Goal: Contribute content

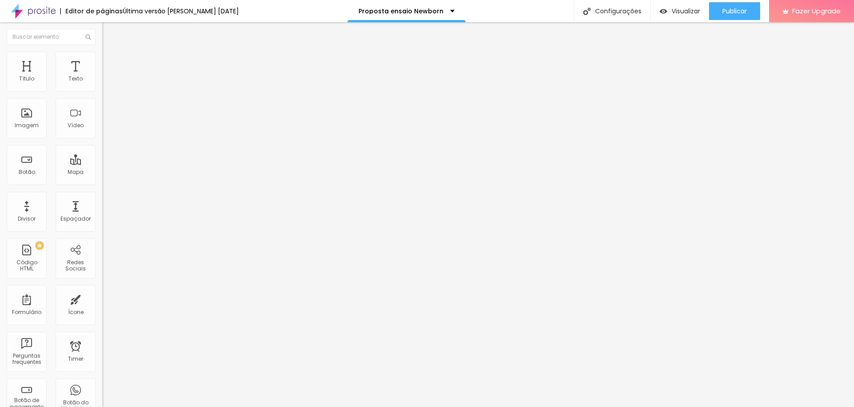
click at [102, 76] on span "Trocar imagem" at bounding box center [126, 73] width 48 height 8
drag, startPoint x: 254, startPoint y: 252, endPoint x: 270, endPoint y: 248, distance: 16.6
click at [102, 58] on li "Estilo" at bounding box center [153, 56] width 102 height 9
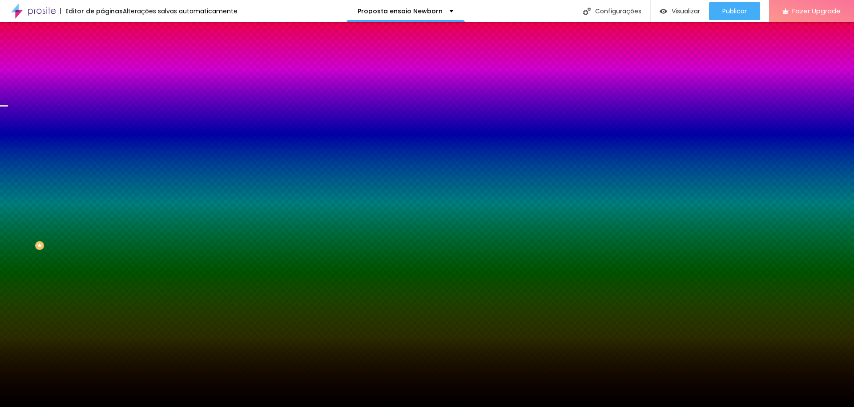
click at [102, 82] on span "Trocar imagem" at bounding box center [126, 78] width 48 height 8
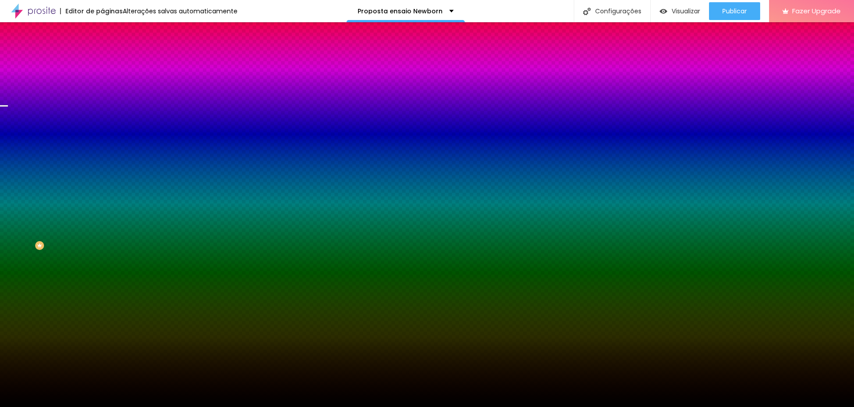
scroll to position [48, 0]
click at [102, 82] on span "Trocar imagem" at bounding box center [126, 78] width 48 height 8
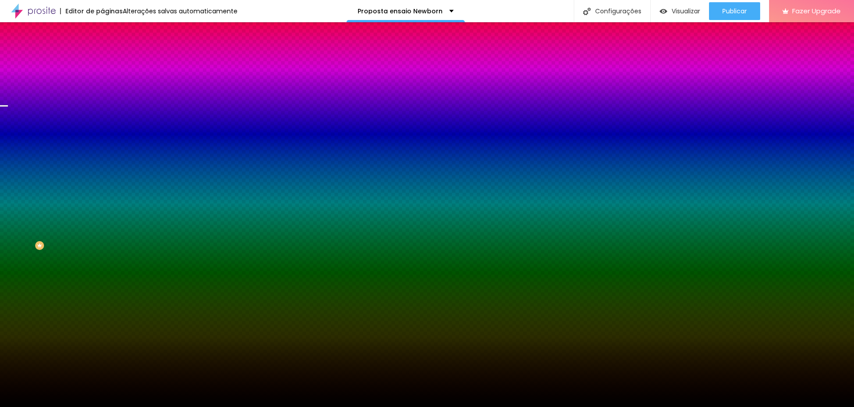
drag, startPoint x: 177, startPoint y: 252, endPoint x: 189, endPoint y: 250, distance: 12.3
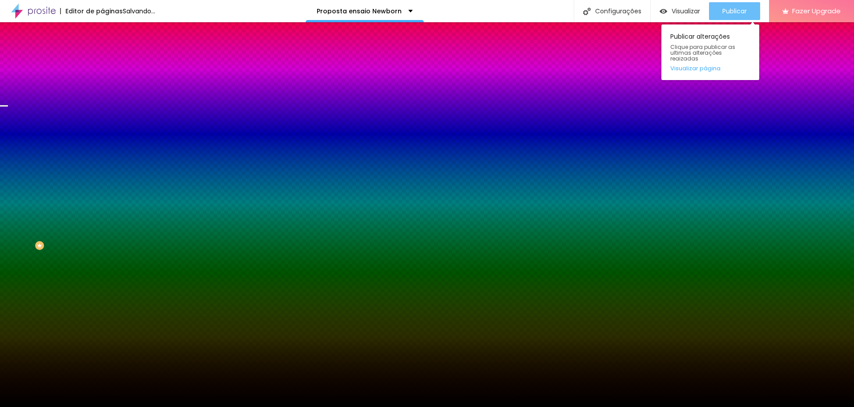
click at [733, 13] on span "Publicar" at bounding box center [734, 11] width 24 height 7
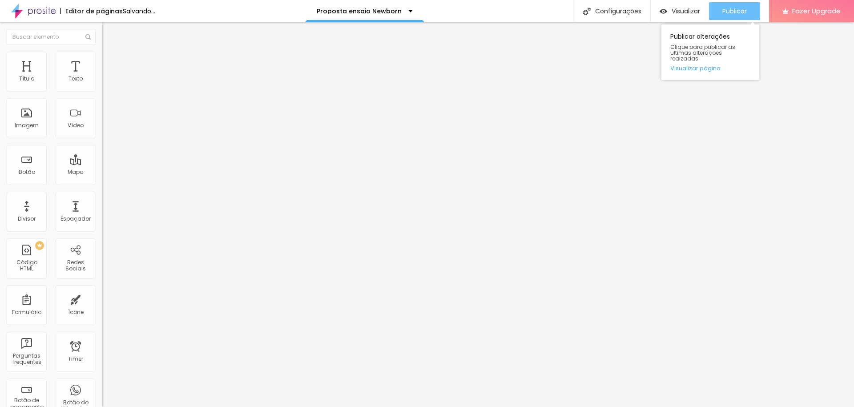
click at [732, 11] on span "Publicar" at bounding box center [734, 11] width 24 height 7
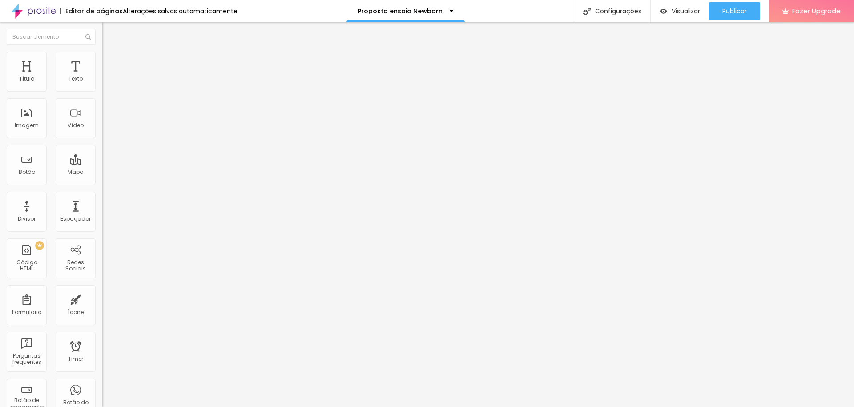
click at [102, 59] on li "Estilo" at bounding box center [153, 56] width 102 height 9
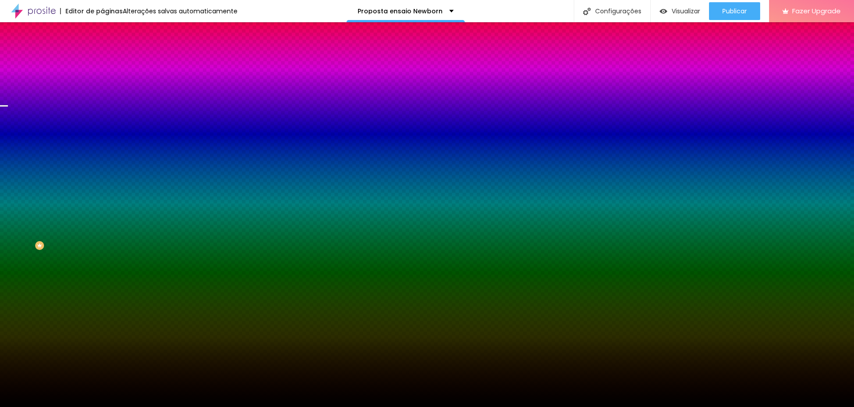
click at [102, 82] on span "Trocar imagem" at bounding box center [126, 78] width 48 height 8
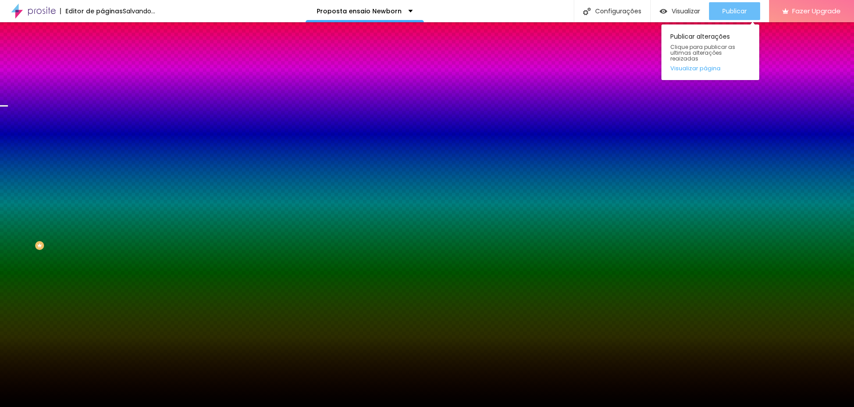
click at [733, 11] on span "Publicar" at bounding box center [734, 11] width 24 height 7
click at [735, 8] on span "Publicar" at bounding box center [734, 11] width 24 height 7
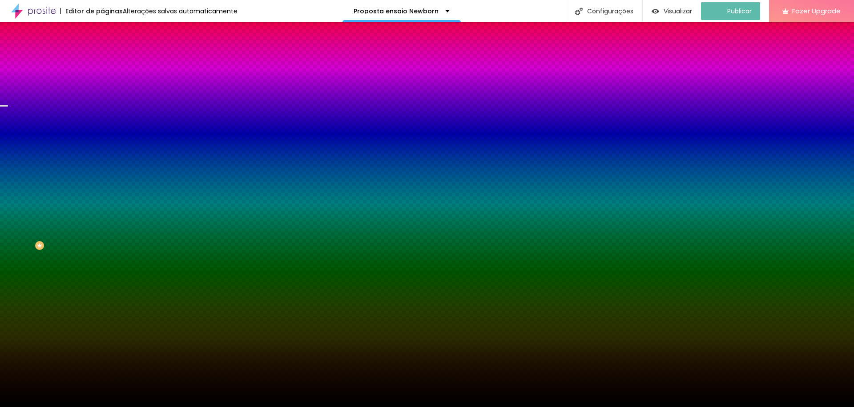
click at [102, 82] on span "Trocar imagem" at bounding box center [126, 78] width 48 height 8
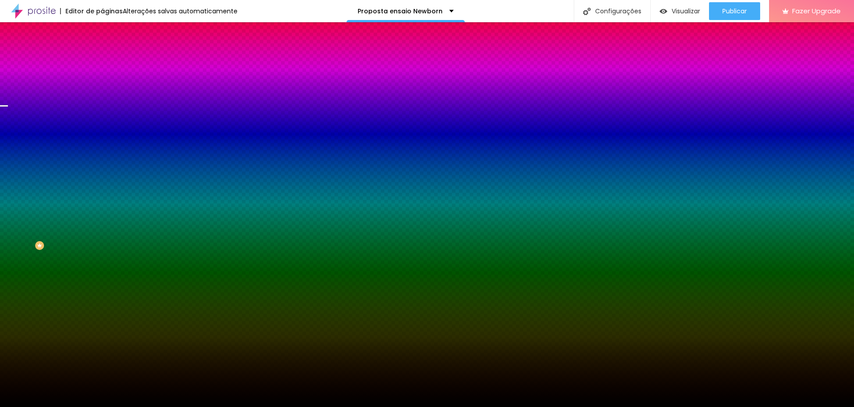
drag, startPoint x: 94, startPoint y: 135, endPoint x: 202, endPoint y: 131, distance: 108.1
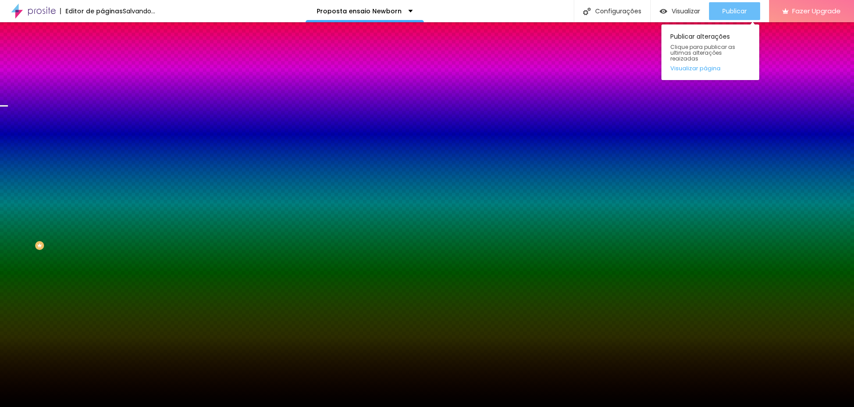
click at [729, 10] on span "Publicar" at bounding box center [734, 11] width 24 height 7
click at [740, 9] on span "Publicar" at bounding box center [734, 11] width 24 height 7
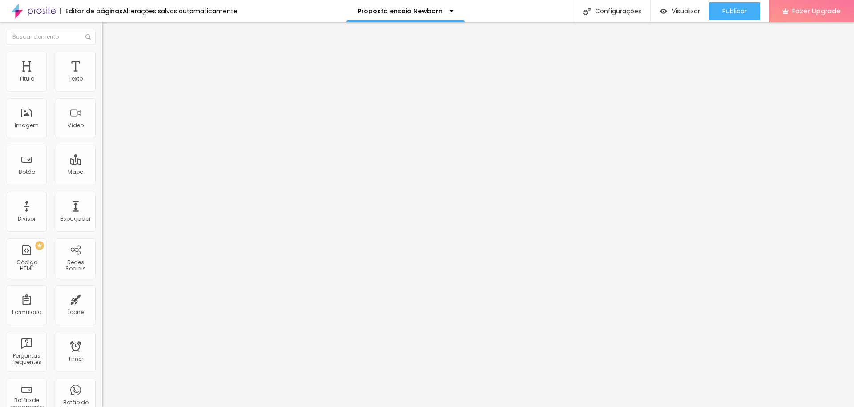
click at [110, 61] on span "Estilo" at bounding box center [117, 58] width 14 height 8
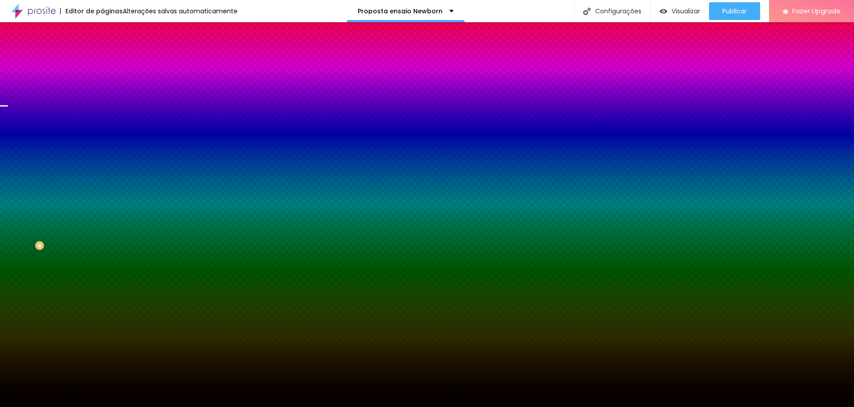
click at [102, 82] on span "Trocar imagem" at bounding box center [126, 78] width 48 height 8
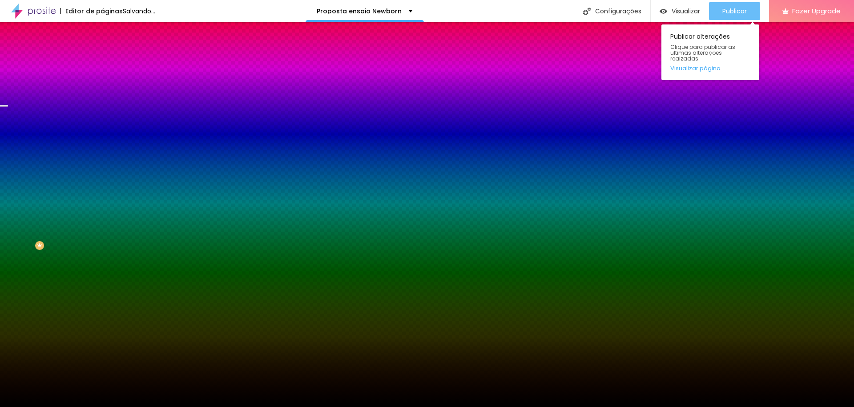
click at [732, 8] on span "Publicar" at bounding box center [734, 11] width 24 height 7
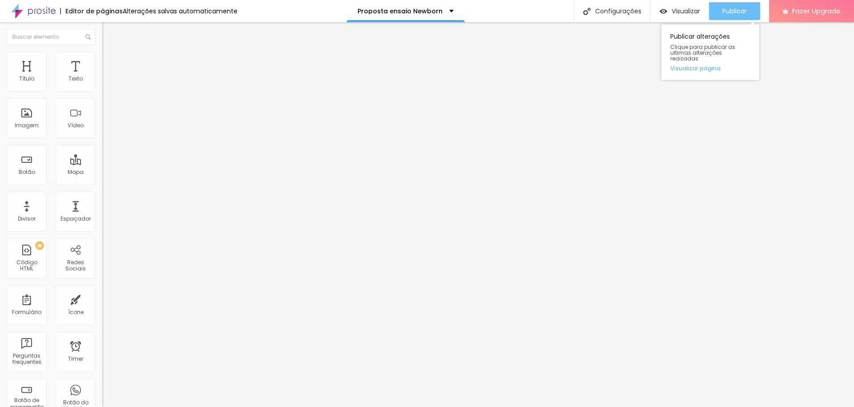
click at [730, 11] on span "Publicar" at bounding box center [734, 11] width 24 height 7
click at [736, 14] on span "Publicar" at bounding box center [734, 11] width 24 height 7
click at [732, 10] on span "Publicar" at bounding box center [734, 11] width 24 height 7
click at [728, 11] on span "Publicar" at bounding box center [734, 11] width 24 height 7
